Goal: Information Seeking & Learning: Learn about a topic

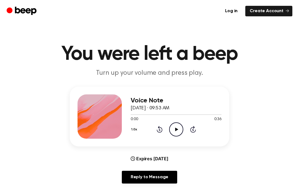
click at [178, 129] on icon "Play Audio" at bounding box center [176, 129] width 14 height 14
click at [159, 126] on icon "Rewind 5 seconds" at bounding box center [159, 128] width 6 height 7
click at [159, 123] on div "1.0x Rewind 5 seconds Play Audio Skip 5 seconds" at bounding box center [175, 129] width 91 height 14
click at [161, 135] on div "1.0x Rewind 5 seconds Play Audio Skip 5 seconds" at bounding box center [175, 129] width 91 height 14
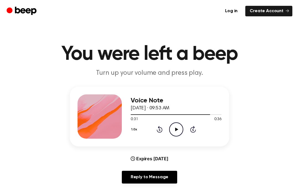
click at [158, 133] on div "1.0x Rewind 5 seconds Play Audio Skip 5 seconds" at bounding box center [175, 129] width 91 height 14
click at [161, 129] on icon "Rewind 5 seconds" at bounding box center [159, 128] width 6 height 7
click at [158, 127] on icon "Rewind 5 seconds" at bounding box center [159, 128] width 6 height 7
click at [158, 130] on icon "Rewind 5 seconds" at bounding box center [159, 128] width 6 height 7
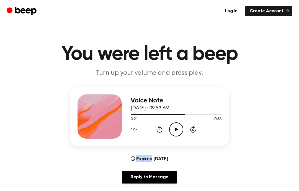
click at [158, 129] on icon "Rewind 5 seconds" at bounding box center [159, 128] width 6 height 7
click at [157, 128] on icon "Rewind 5 seconds" at bounding box center [159, 128] width 6 height 7
click at [156, 130] on icon "Rewind 5 seconds" at bounding box center [159, 128] width 6 height 7
click at [158, 130] on icon "Rewind 5 seconds" at bounding box center [159, 128] width 6 height 7
click at [162, 132] on icon "Rewind 5 seconds" at bounding box center [159, 128] width 6 height 7
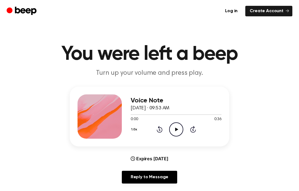
click at [170, 128] on icon "Play Audio" at bounding box center [176, 129] width 14 height 14
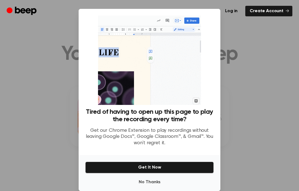
click at [137, 111] on h3 "Tired of having to open up this page to play the recording every time?" at bounding box center [149, 115] width 128 height 15
click at [135, 164] on button "Get It Now" at bounding box center [149, 167] width 128 height 12
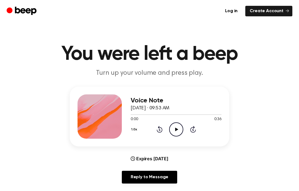
click at [175, 130] on icon at bounding box center [176, 129] width 3 height 4
click at [157, 130] on icon at bounding box center [159, 129] width 6 height 7
click at [174, 127] on icon "Pause Audio" at bounding box center [176, 129] width 14 height 14
click at [159, 128] on icon at bounding box center [159, 129] width 6 height 7
click at [160, 130] on icon at bounding box center [158, 130] width 1 height 2
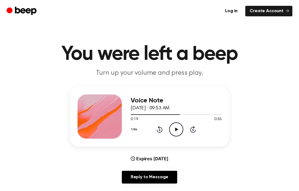
click at [157, 128] on icon "Rewind 5 seconds" at bounding box center [159, 128] width 6 height 7
click at [159, 126] on icon at bounding box center [159, 129] width 6 height 7
click at [164, 127] on div "1.0x Rewind 5 seconds Play Audio Skip 5 seconds" at bounding box center [175, 129] width 91 height 14
click at [162, 127] on icon "Rewind 5 seconds" at bounding box center [159, 128] width 6 height 7
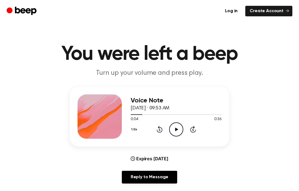
click at [162, 127] on icon "Rewind 5 seconds" at bounding box center [159, 128] width 6 height 7
click at [158, 127] on icon at bounding box center [159, 129] width 6 height 7
click at [157, 126] on icon "Rewind 5 seconds" at bounding box center [159, 128] width 6 height 7
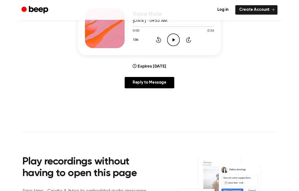
scroll to position [107, 0]
